Goal: Entertainment & Leisure: Browse casually

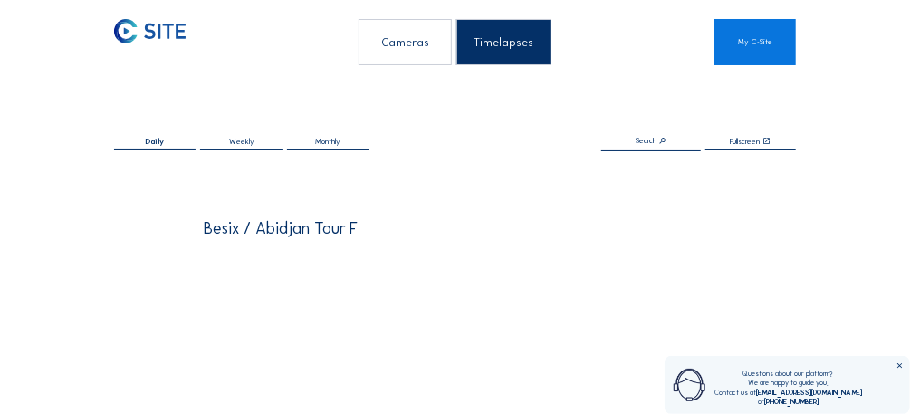
click at [658, 169] on div "Daily Weekly Monthly Search Fullscreen" at bounding box center [455, 144] width 682 height 124
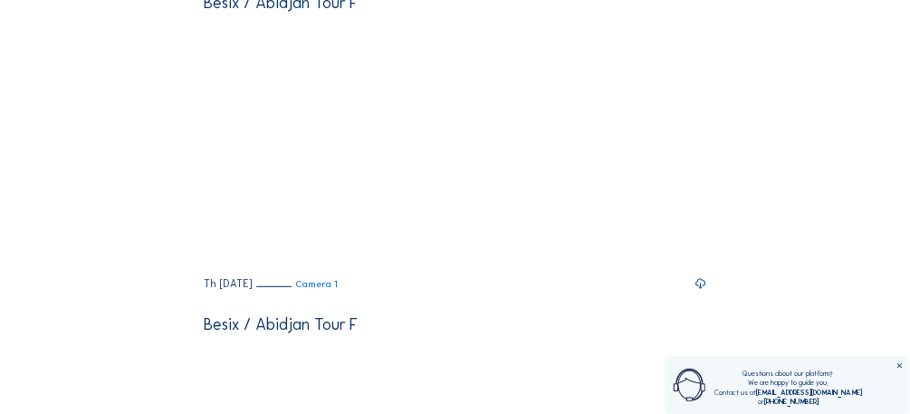
scroll to position [231, 0]
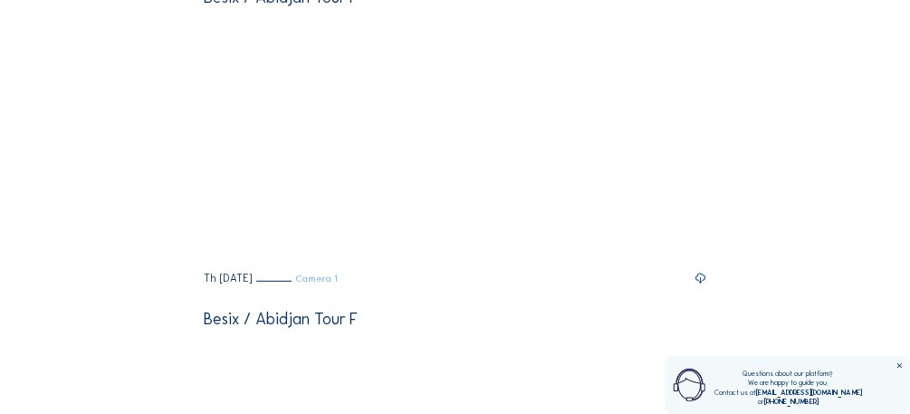
click at [338, 284] on link "Camera 1" at bounding box center [296, 279] width 81 height 10
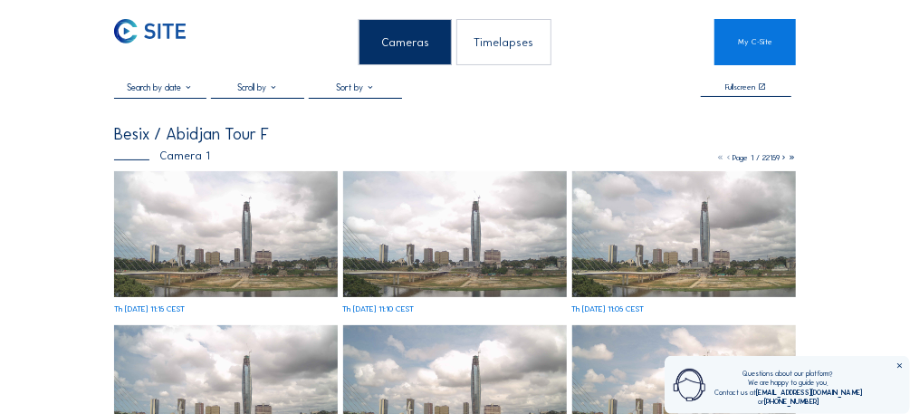
click at [254, 269] on img at bounding box center [226, 234] width 224 height 126
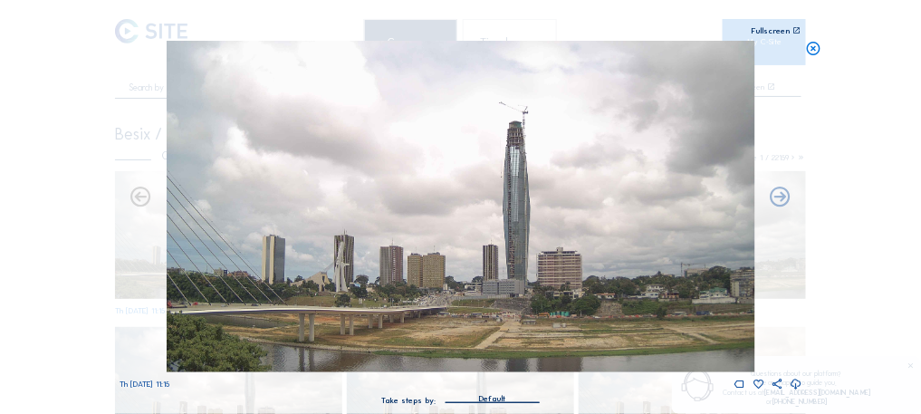
click at [623, 227] on img at bounding box center [461, 206] width 588 height 331
click at [813, 53] on icon at bounding box center [814, 49] width 16 height 17
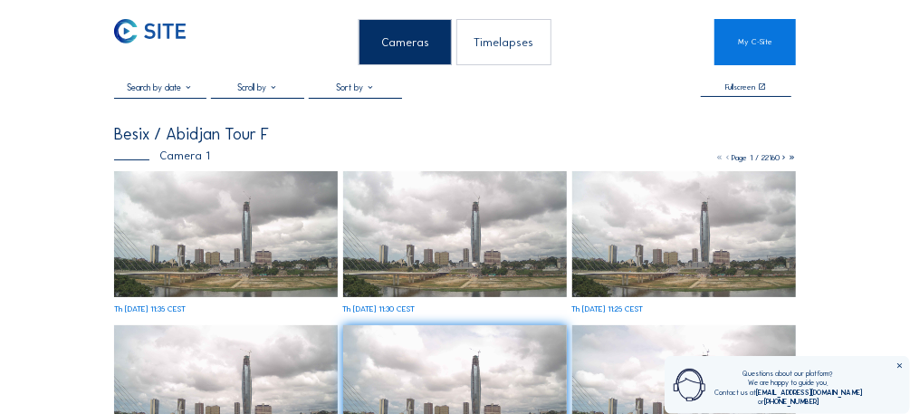
click at [408, 49] on div "Cameras" at bounding box center [404, 42] width 93 height 46
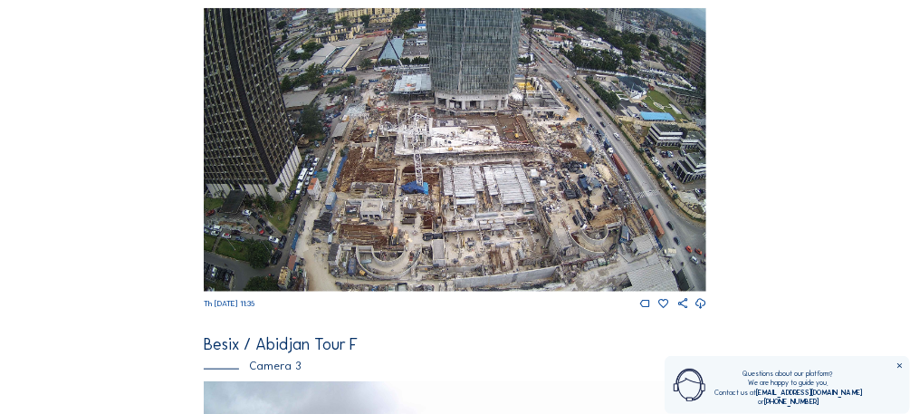
scroll to position [609, 0]
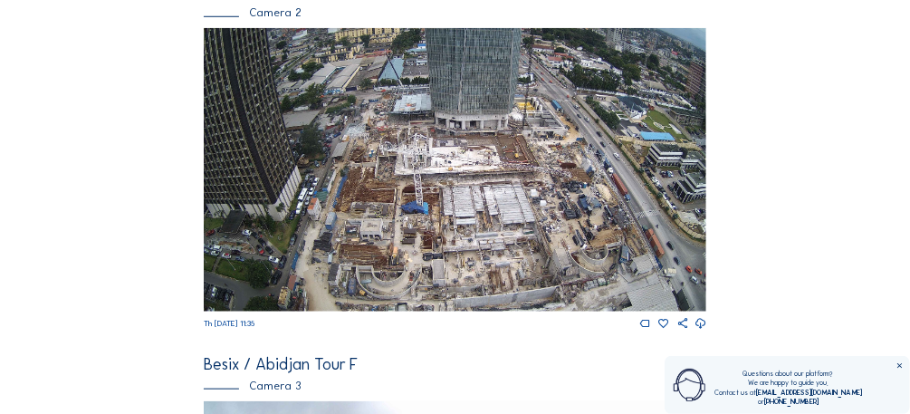
click at [545, 184] on img at bounding box center [455, 169] width 503 height 283
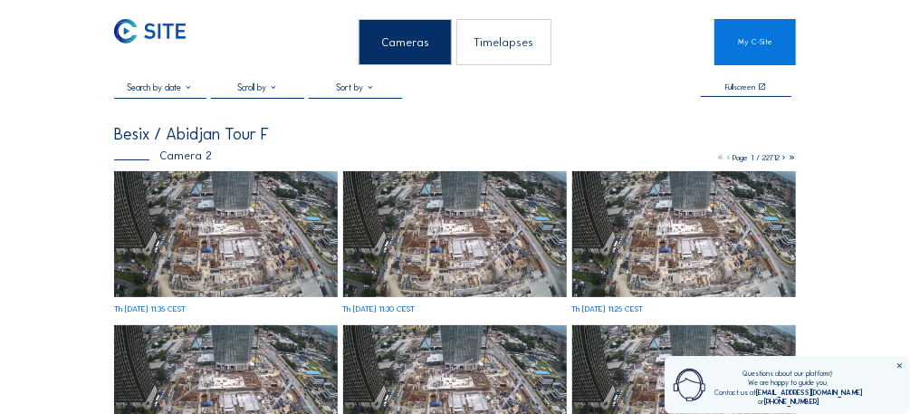
click at [232, 232] on img at bounding box center [226, 234] width 224 height 126
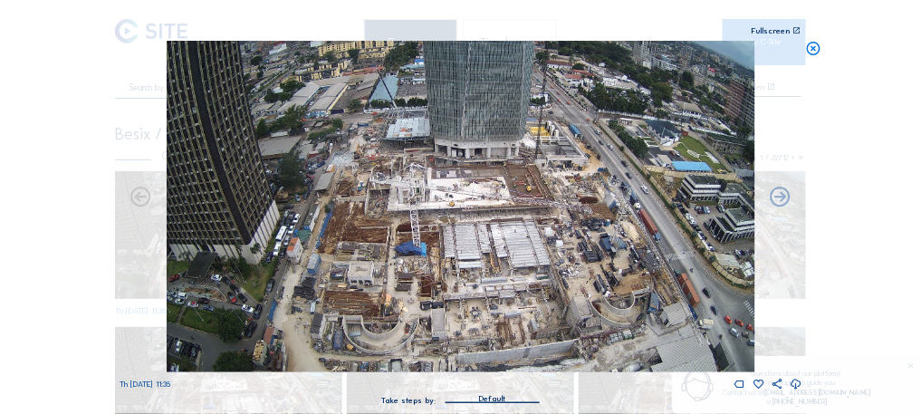
click at [796, 384] on icon at bounding box center [795, 384] width 12 height 15
